Goal: Task Accomplishment & Management: Complete application form

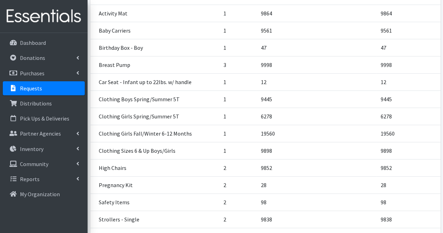
scroll to position [281, 0]
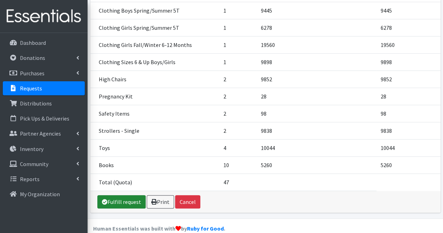
click at [121, 195] on link "Fulfill request" at bounding box center [121, 201] width 48 height 13
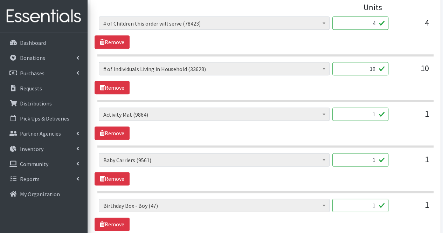
scroll to position [336, 0]
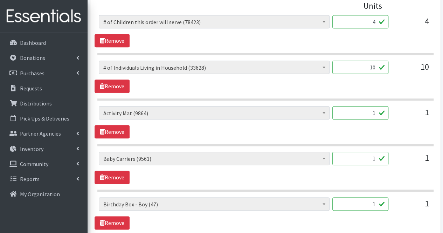
click at [373, 108] on input "1" at bounding box center [360, 112] width 56 height 13
type input "0"
click at [366, 160] on input "1" at bounding box center [360, 158] width 56 height 13
click at [364, 205] on input "1" at bounding box center [360, 203] width 56 height 13
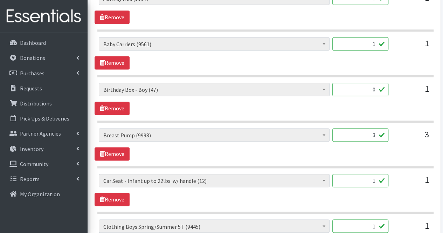
scroll to position [451, 0]
type input "0"
click at [366, 183] on input "1" at bounding box center [360, 179] width 56 height 13
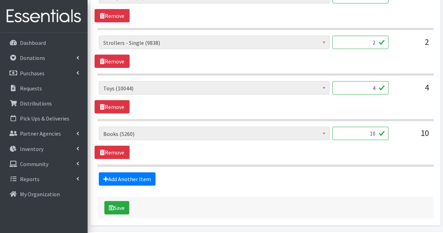
scroll to position [971, 0]
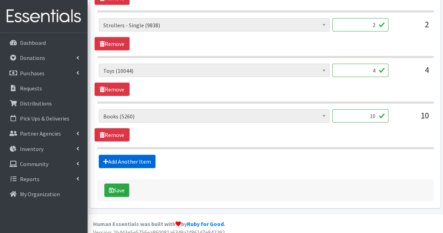
click at [140, 156] on link "Add Another Item" at bounding box center [127, 161] width 57 height 13
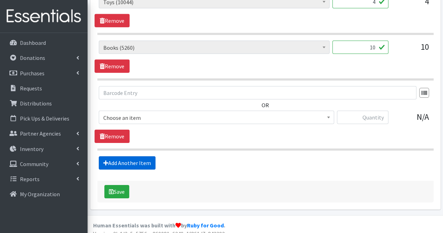
scroll to position [1040, 0]
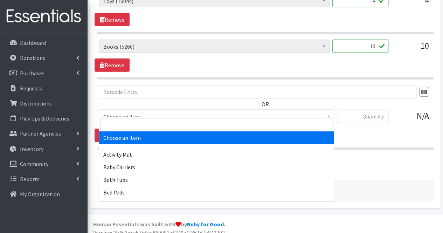
click at [139, 112] on span "Choose an item" at bounding box center [216, 117] width 226 height 10
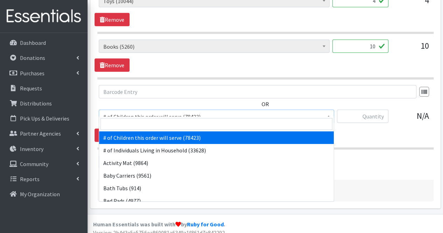
click at [136, 119] on input "search" at bounding box center [217, 124] width 232 height 12
type input "o"
click at [137, 123] on input "search" at bounding box center [217, 124] width 232 height 12
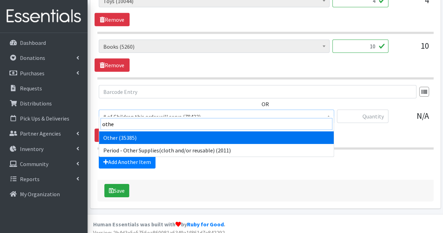
type input "other"
select select "316"
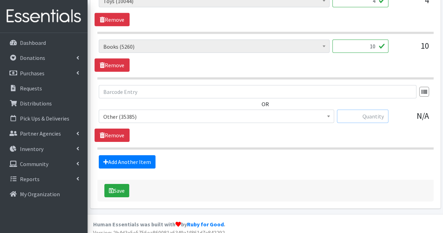
click at [362, 112] on input "text" at bounding box center [362, 116] width 51 height 13
type input "3"
click at [139, 156] on link "Add Another Item" at bounding box center [127, 161] width 57 height 13
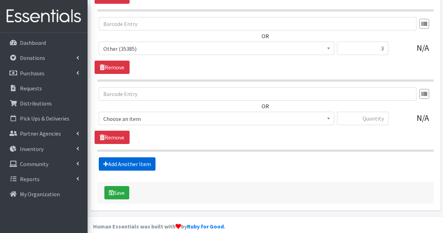
scroll to position [1110, 0]
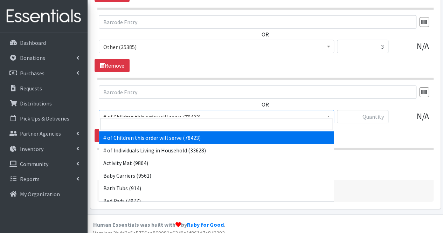
drag, startPoint x: 138, startPoint y: 110, endPoint x: 135, endPoint y: 129, distance: 19.1
click at [135, 129] on input "search" at bounding box center [217, 124] width 232 height 12
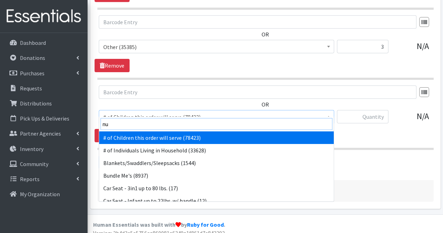
type input "nur"
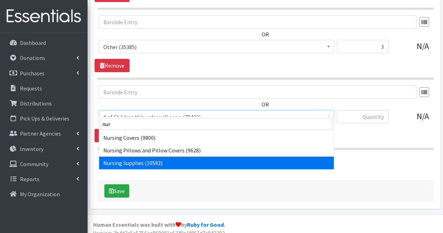
select select "1936"
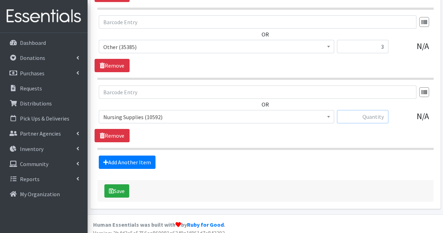
click at [380, 110] on input "text" at bounding box center [362, 116] width 51 height 13
type input "9"
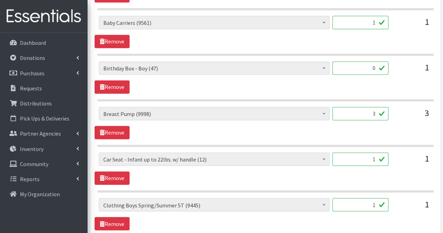
scroll to position [475, 0]
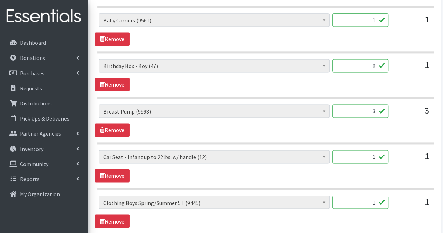
type input "1050"
click at [365, 155] on input "1" at bounding box center [360, 156] width 56 height 13
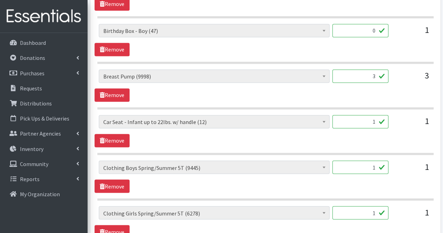
scroll to position [510, 0]
click at [363, 166] on input "1" at bounding box center [360, 166] width 56 height 13
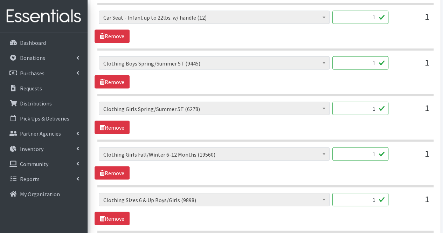
scroll to position [614, 0]
type input "30"
click at [374, 104] on input "1" at bounding box center [360, 107] width 56 height 13
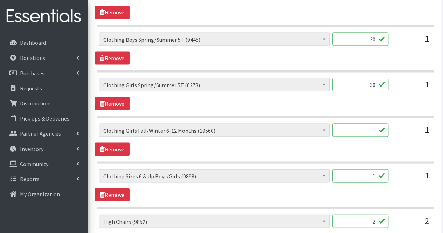
scroll to position [639, 0]
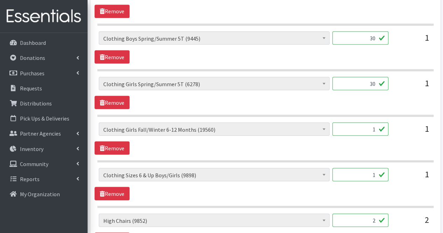
type input "30"
click at [374, 130] on input "1" at bounding box center [360, 128] width 56 height 13
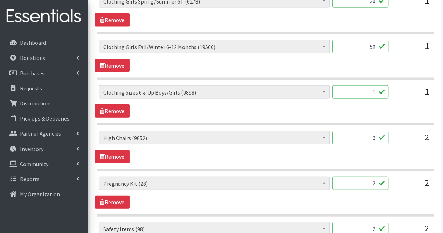
scroll to position [722, 0]
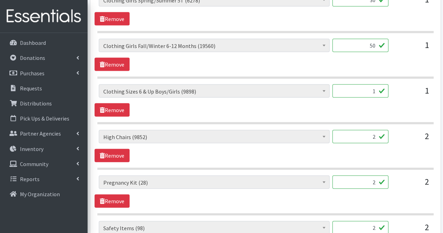
type input "50"
click at [362, 90] on input "1" at bounding box center [360, 90] width 56 height 13
click at [378, 133] on input "2" at bounding box center [360, 136] width 56 height 13
type input "0"
click at [364, 87] on input "1" at bounding box center [360, 90] width 56 height 13
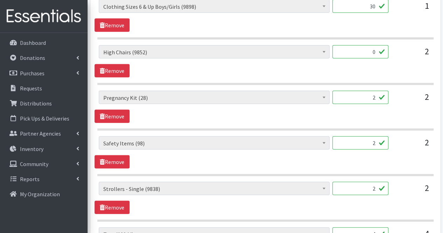
scroll to position [814, 0]
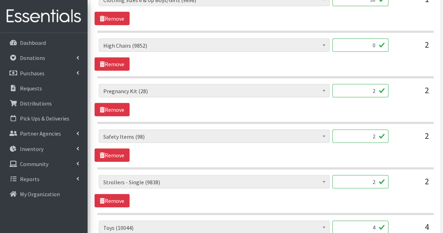
type input "30"
click at [365, 85] on input "2" at bounding box center [360, 90] width 56 height 13
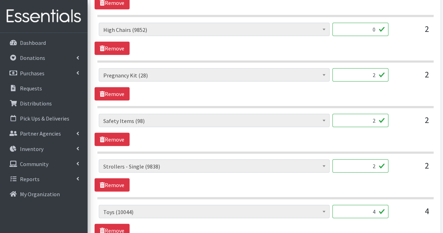
scroll to position [832, 0]
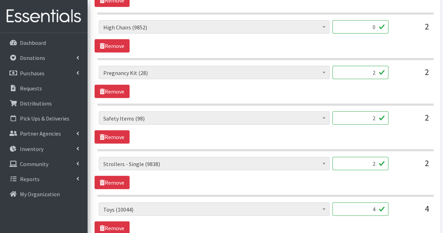
click at [369, 114] on input "2" at bounding box center [360, 117] width 56 height 13
type input "0"
click at [376, 159] on input "2" at bounding box center [360, 163] width 56 height 13
type input "0"
click at [369, 202] on input "4" at bounding box center [360, 208] width 56 height 13
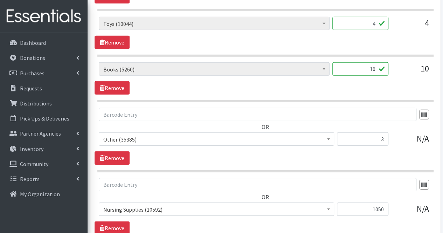
scroll to position [985, 0]
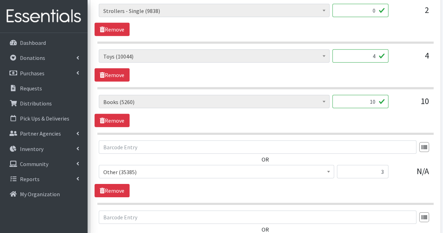
click at [353, 95] on input "10" at bounding box center [360, 101] width 56 height 13
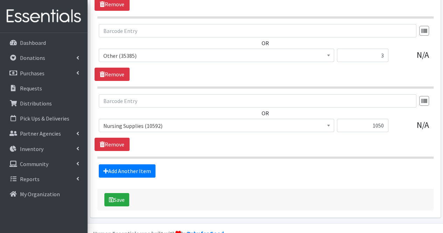
scroll to position [1103, 0]
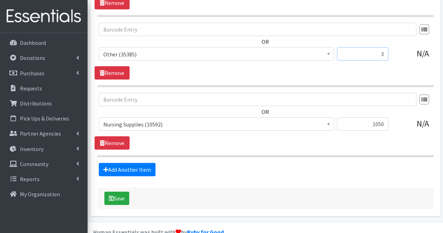
click at [383, 49] on input "3" at bounding box center [362, 53] width 51 height 13
type input "6"
click at [127, 164] on link "Add Another Item" at bounding box center [127, 169] width 57 height 13
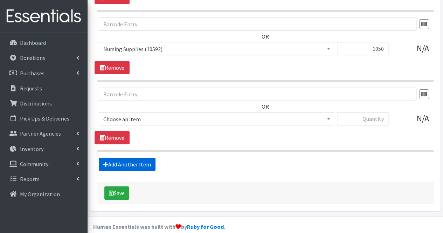
scroll to position [1180, 0]
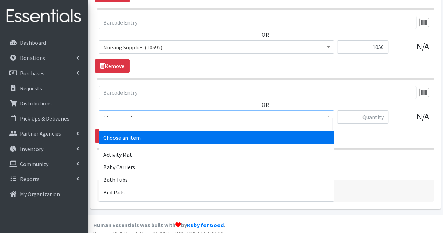
click at [158, 112] on span "Choose an item" at bounding box center [216, 117] width 226 height 10
click at [147, 122] on input "search" at bounding box center [217, 124] width 232 height 12
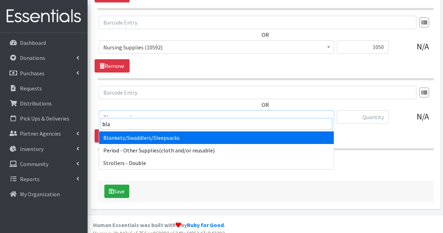
type input "blan"
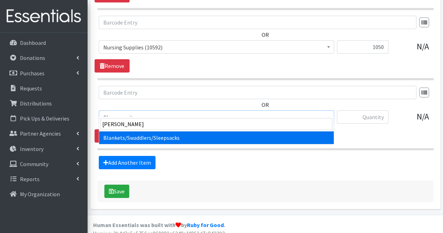
select select "1933"
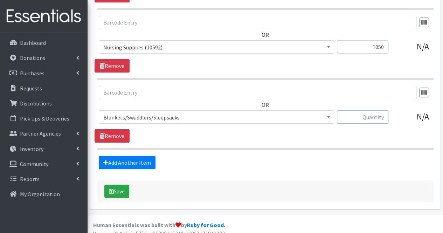
click at [360, 110] on input "text" at bounding box center [362, 116] width 51 height 13
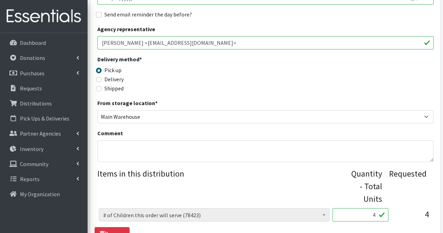
scroll to position [180, 0]
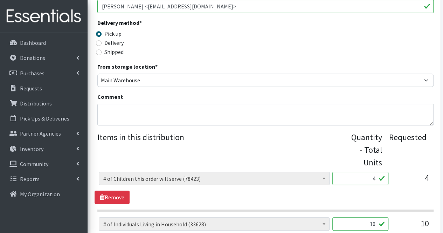
type input "5"
click at [207, 118] on textarea "Comment" at bounding box center [265, 115] width 336 height 22
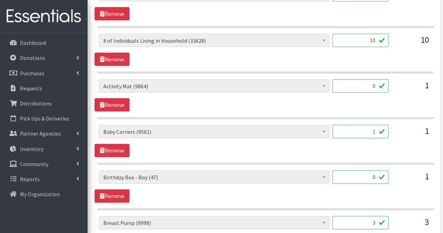
scroll to position [364, 0]
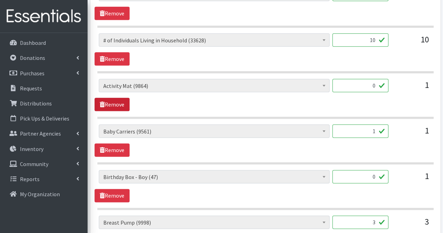
type textarea "Moms, Thank you for your partnership! Due to quantities available, your order c…"
click at [123, 105] on link "Remove" at bounding box center [112, 104] width 35 height 13
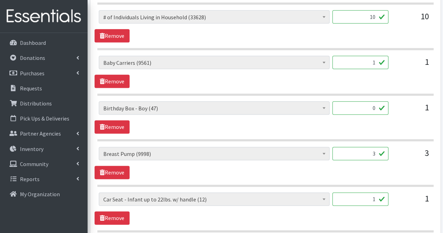
scroll to position [388, 0]
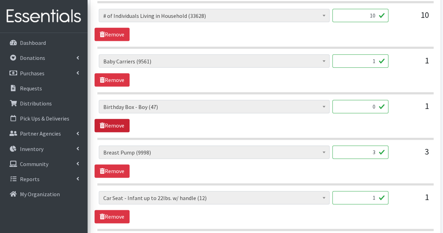
click at [125, 123] on link "Remove" at bounding box center [112, 125] width 35 height 13
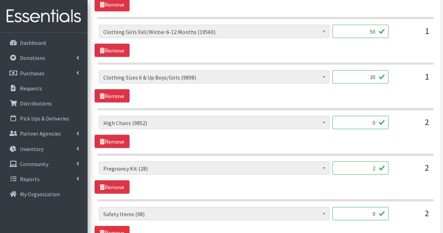
scroll to position [653, 0]
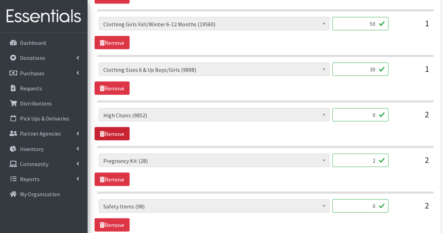
click at [125, 129] on link "Remove" at bounding box center [112, 133] width 35 height 13
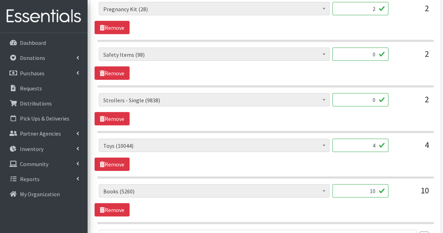
scroll to position [761, 0]
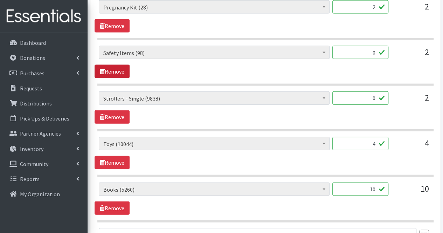
click at [119, 69] on link "Remove" at bounding box center [112, 71] width 35 height 13
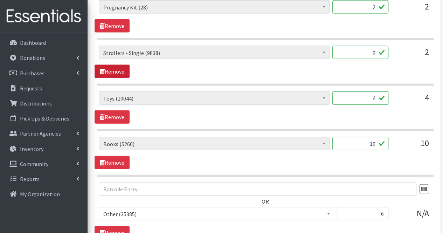
click at [120, 70] on link "Remove" at bounding box center [112, 71] width 35 height 13
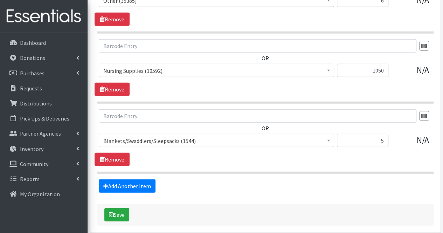
scroll to position [954, 0]
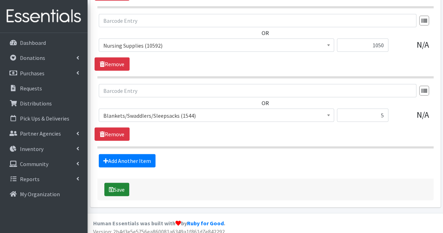
click at [118, 183] on button "Save" at bounding box center [116, 189] width 25 height 13
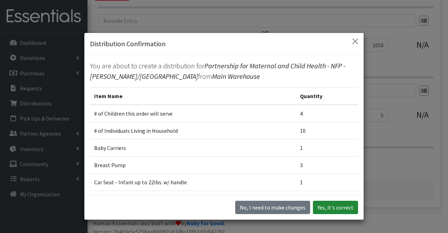
click at [321, 206] on button "Yes, it's correct" at bounding box center [335, 207] width 45 height 13
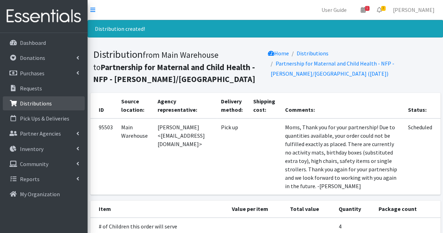
click at [43, 105] on p "Distributions" at bounding box center [36, 103] width 32 height 7
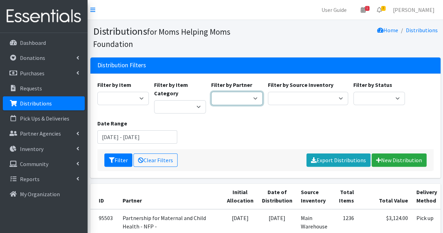
click at [250, 98] on select "Acenda Integrated Health - FSC Acenda Integrated Health - Maternal Health Alter…" at bounding box center [237, 98] width 52 height 13
click at [211, 92] on select "Acenda Integrated Health - FSC Acenda Integrated Health - Maternal Health Alter…" at bounding box center [237, 98] width 52 height 13
select select "617"
click at [211, 92] on select "Acenda Integrated Health - FSC Acenda Integrated Health - Maternal Health Alter…" at bounding box center [237, 98] width 52 height 13
click at [113, 161] on icon "submit" at bounding box center [112, 160] width 6 height 6
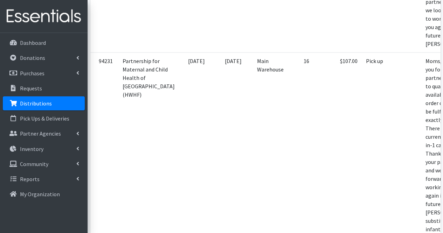
scroll to position [0, 48]
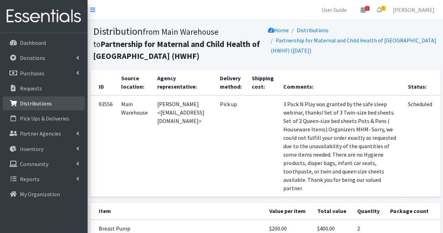
click at [43, 105] on p "Distributions" at bounding box center [36, 103] width 32 height 7
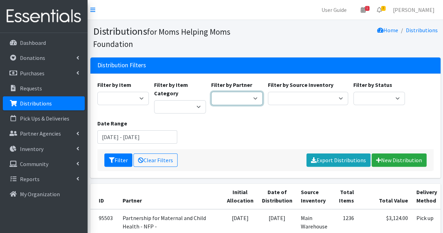
click at [249, 101] on select "Acenda Integrated Health - FSC Acenda Integrated Health - Maternal Health Alter…" at bounding box center [237, 98] width 52 height 13
select select "606"
click at [211, 92] on select "Acenda Integrated Health - FSC Acenda Integrated Health - Maternal Health Alter…" at bounding box center [237, 98] width 52 height 13
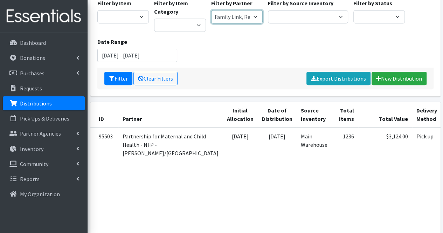
scroll to position [79, 0]
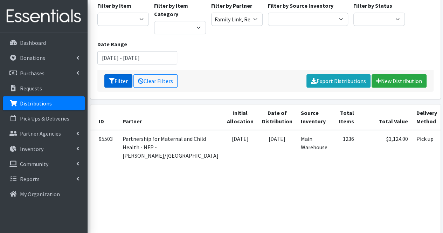
click at [122, 80] on button "Filter" at bounding box center [118, 80] width 28 height 13
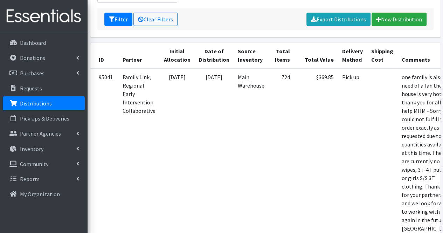
scroll to position [0, 37]
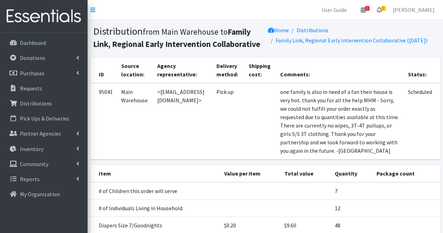
click at [387, 14] on link "3" at bounding box center [379, 10] width 16 height 14
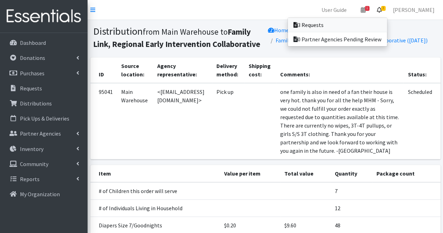
click at [363, 27] on link "3 Requests" at bounding box center [337, 25] width 99 height 14
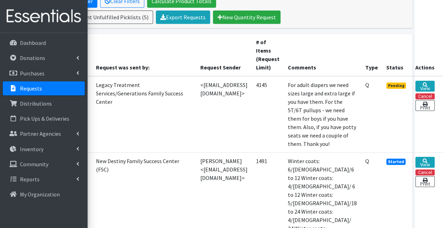
scroll to position [146, 40]
click at [427, 85] on link "View" at bounding box center [424, 86] width 19 height 11
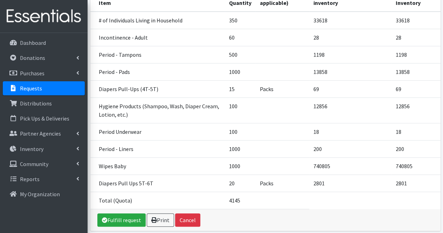
scroll to position [204, 0]
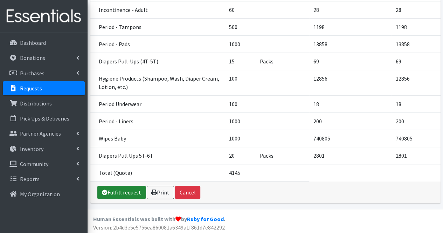
click at [125, 190] on link "Fulfill request" at bounding box center [121, 192] width 48 height 13
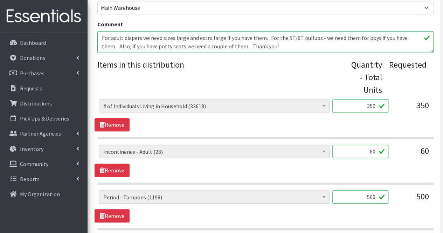
scroll to position [253, 0]
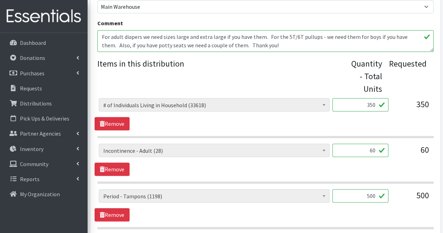
click at [372, 149] on input "60" at bounding box center [360, 150] width 56 height 13
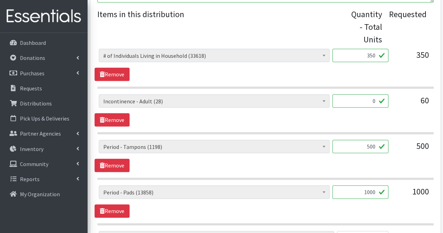
scroll to position [316, 0]
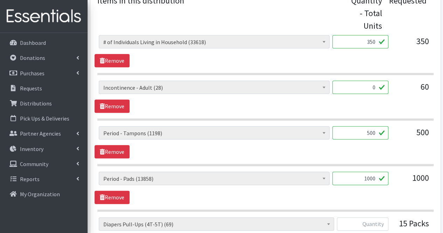
type input "0"
click at [376, 130] on input "500" at bounding box center [360, 132] width 56 height 13
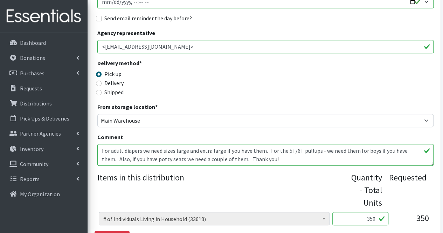
scroll to position [138, 0]
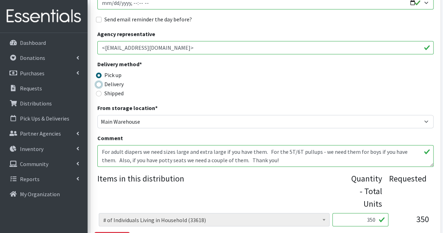
click at [99, 86] on input "Delivery" at bounding box center [99, 85] width 6 height 6
radio input "true"
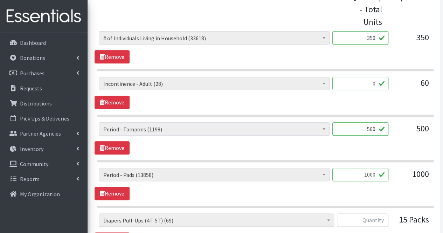
scroll to position [338, 0]
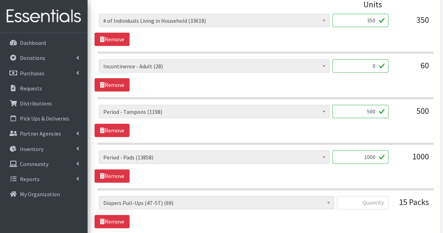
click at [354, 110] on input "500" at bounding box center [360, 111] width 56 height 13
type input "350"
click at [370, 156] on input "1000" at bounding box center [360, 156] width 56 height 13
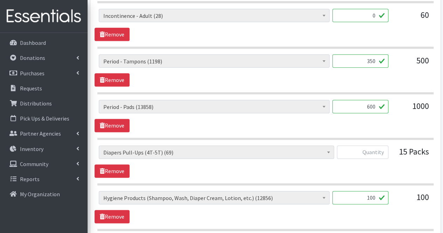
scroll to position [389, 0]
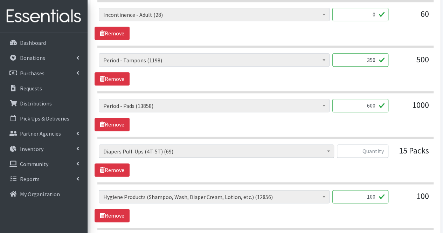
type input "600"
drag, startPoint x: 370, startPoint y: 156, endPoint x: 370, endPoint y: 151, distance: 4.6
click at [370, 151] on div at bounding box center [362, 153] width 51 height 19
click at [370, 151] on input "text" at bounding box center [362, 150] width 51 height 13
type input "0"
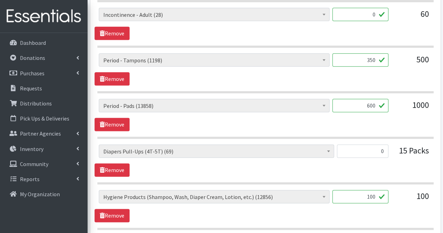
click at [372, 193] on input "100" at bounding box center [360, 196] width 56 height 13
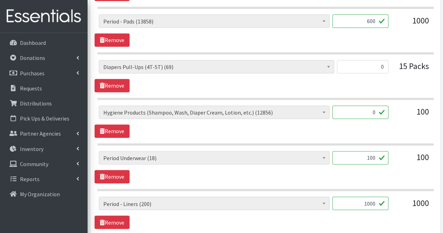
scroll to position [474, 0]
type input "0"
click at [369, 155] on input "100" at bounding box center [360, 157] width 56 height 13
type input "0"
click at [370, 200] on input "1000" at bounding box center [360, 202] width 56 height 13
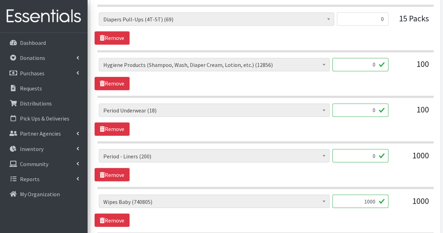
scroll to position [535, 0]
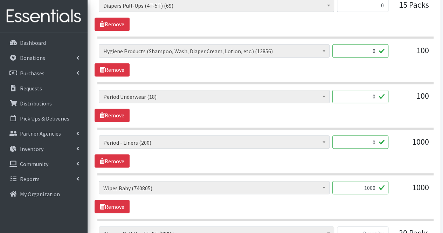
type input "0"
click at [373, 183] on input "1000" at bounding box center [360, 187] width 56 height 13
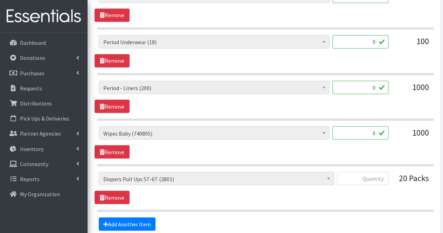
scroll to position [593, 0]
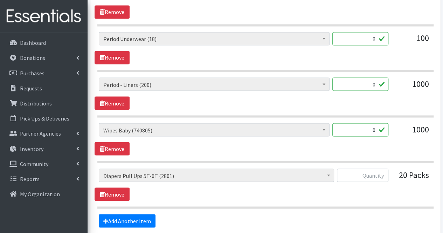
type input "0"
click at [377, 173] on input "text" at bounding box center [362, 174] width 51 height 13
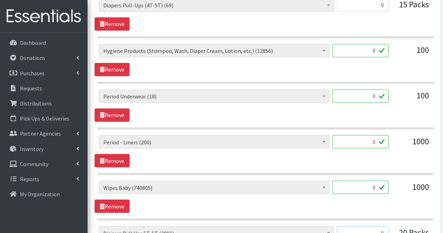
scroll to position [535, 0]
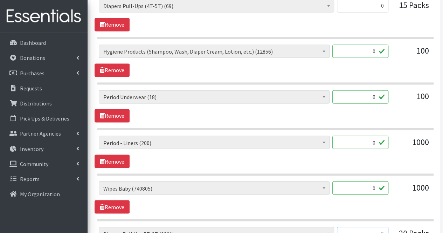
type input "0"
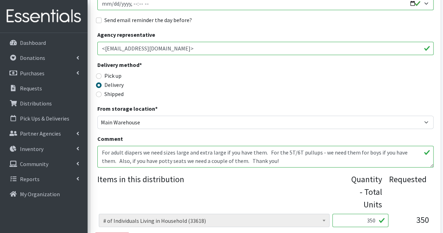
scroll to position [0, 0]
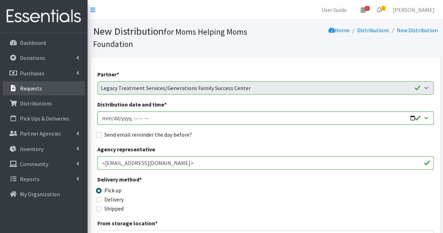
click at [46, 94] on link "Requests" at bounding box center [44, 88] width 82 height 14
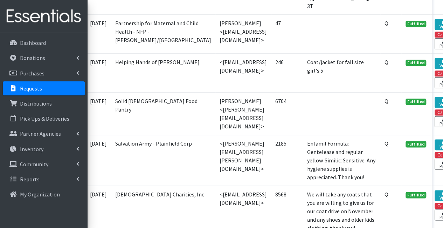
scroll to position [384, 9]
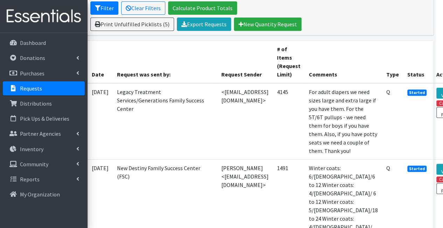
scroll to position [139, 0]
